Goal: Navigation & Orientation: Find specific page/section

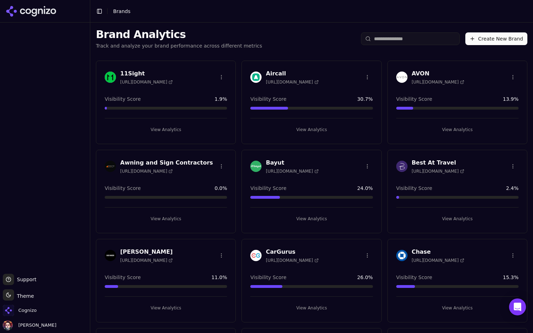
click at [338, 133] on button "View Analytics" at bounding box center [311, 129] width 122 height 11
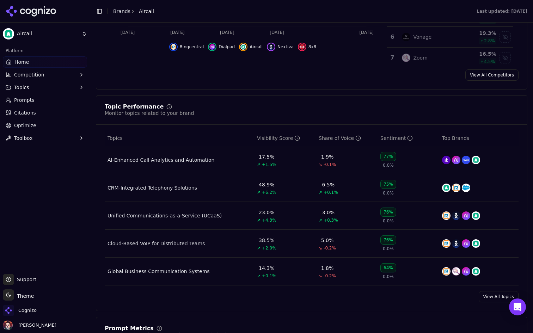
scroll to position [247, 0]
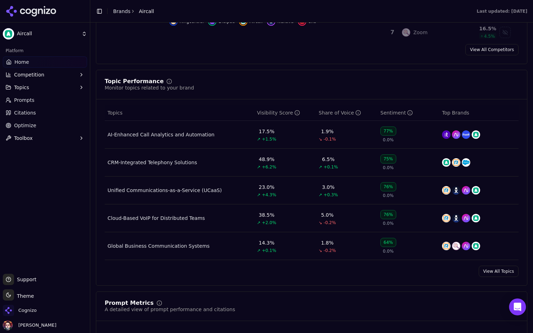
click at [183, 135] on div "AI-Enhanced Call Analytics and Automation" at bounding box center [160, 134] width 107 height 7
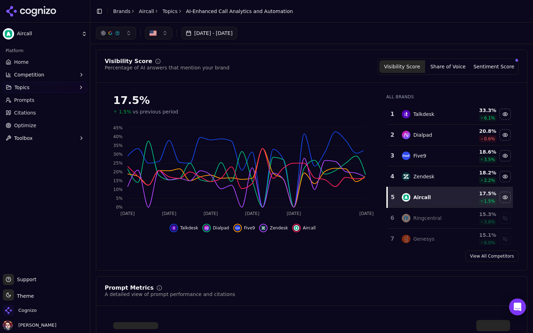
click at [57, 99] on link "Prompts" at bounding box center [45, 99] width 84 height 11
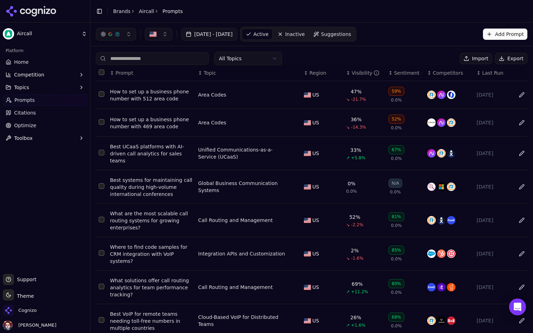
click at [79, 108] on link "Citations" at bounding box center [45, 112] width 84 height 11
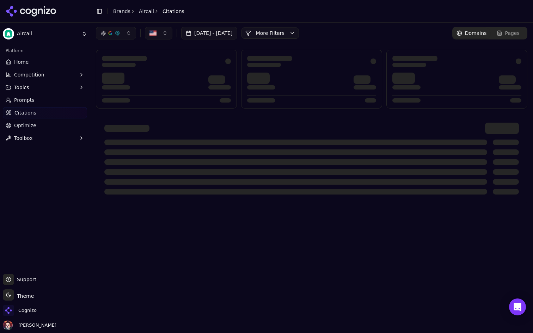
click at [78, 101] on link "Prompts" at bounding box center [45, 99] width 84 height 11
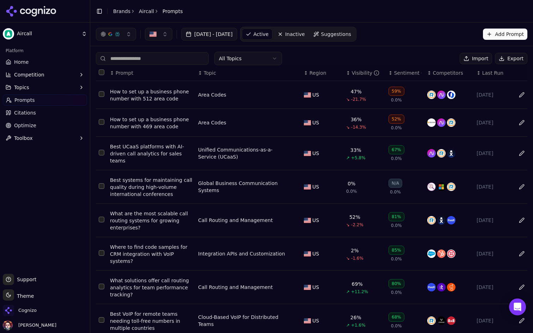
click at [43, 117] on link "Citations" at bounding box center [45, 112] width 84 height 11
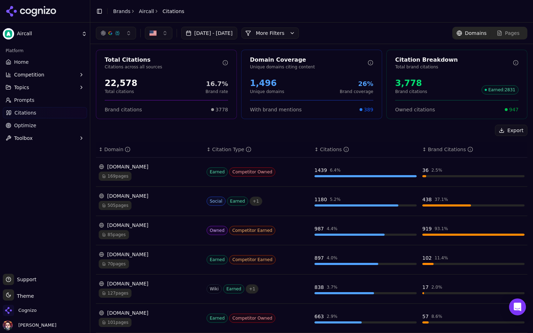
click at [385, 10] on header "Toggle Sidebar Brands Aircall Citations" at bounding box center [311, 11] width 442 height 23
